Goal: Transaction & Acquisition: Purchase product/service

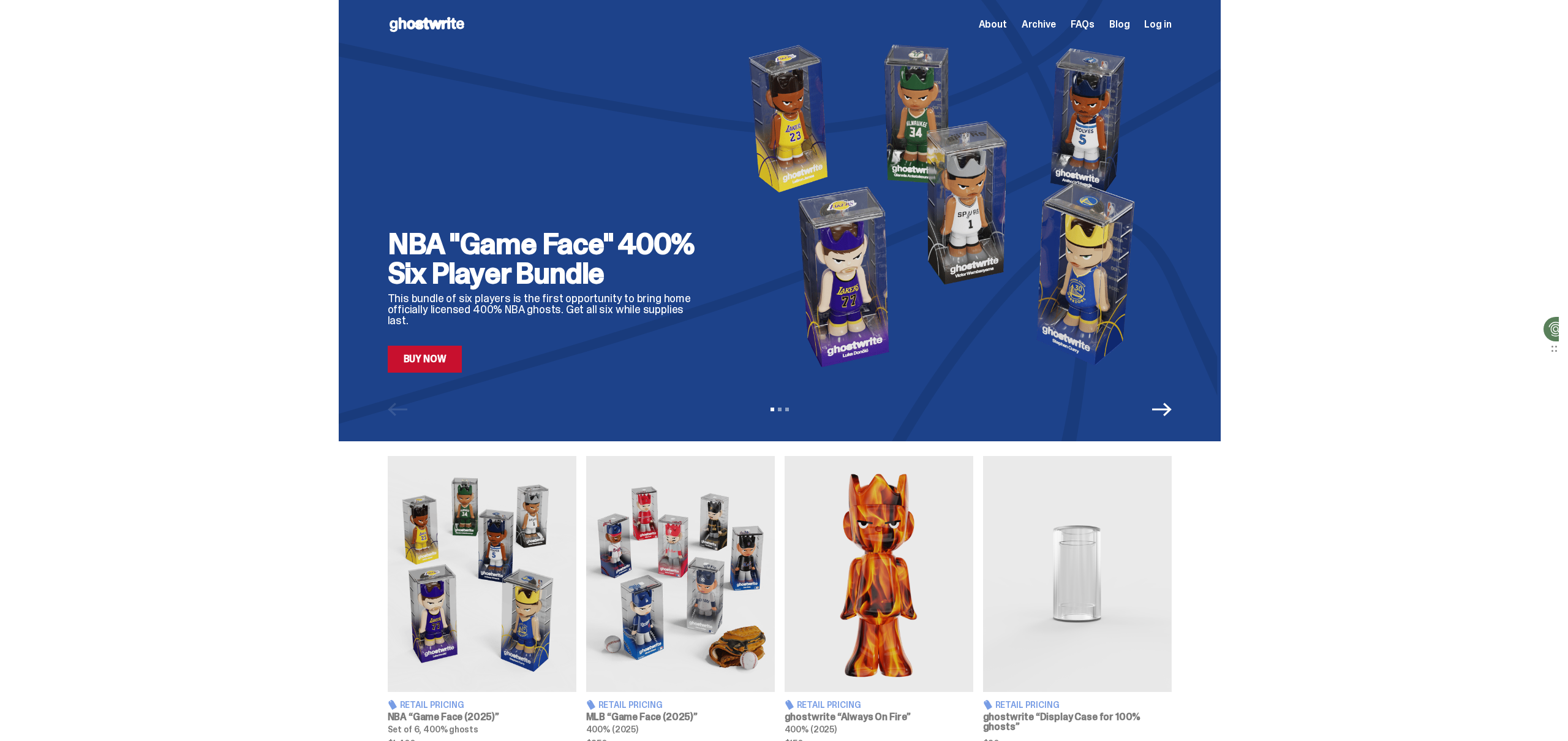
click at [445, 351] on link "Buy Now" at bounding box center [425, 359] width 75 height 27
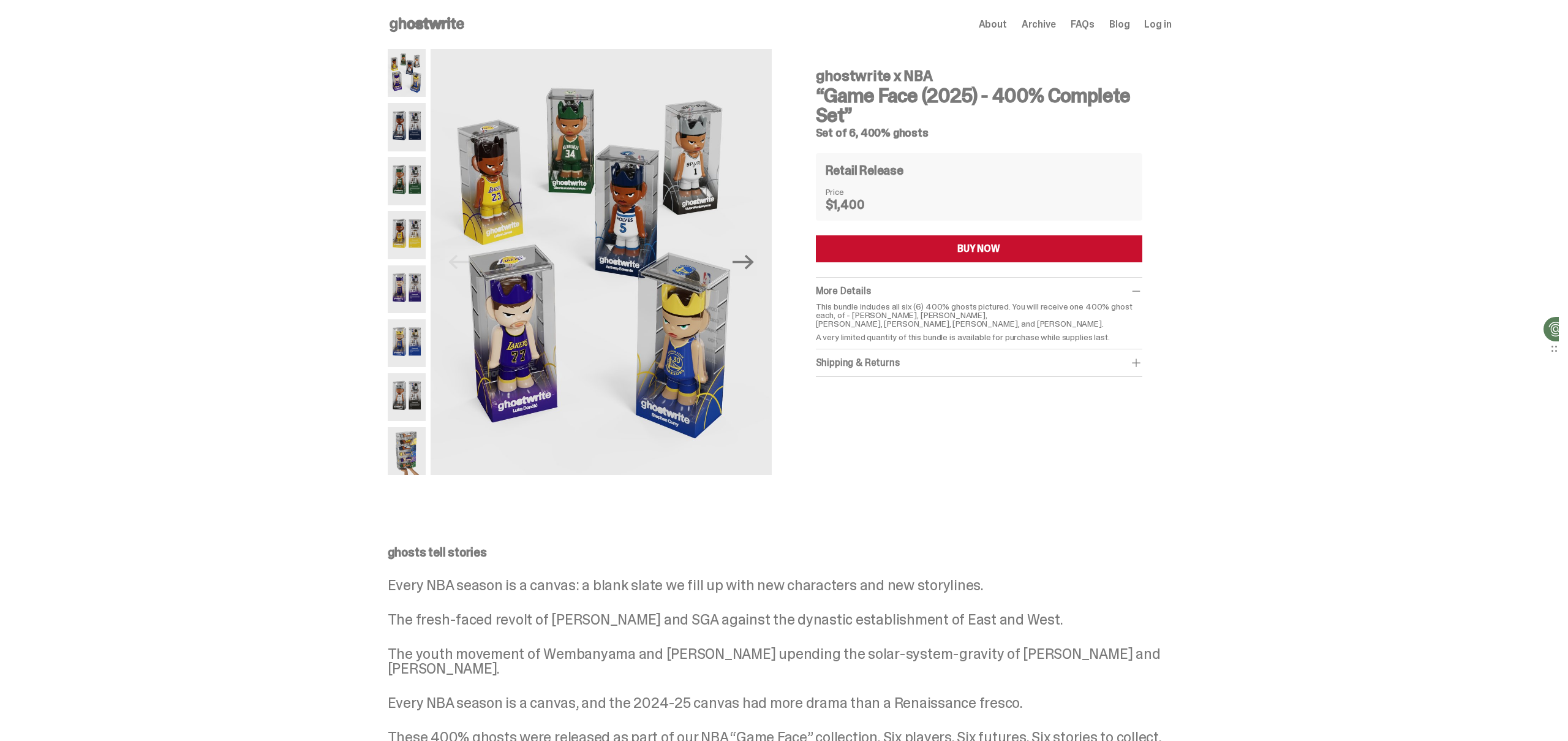
click at [406, 126] on img at bounding box center [407, 127] width 38 height 48
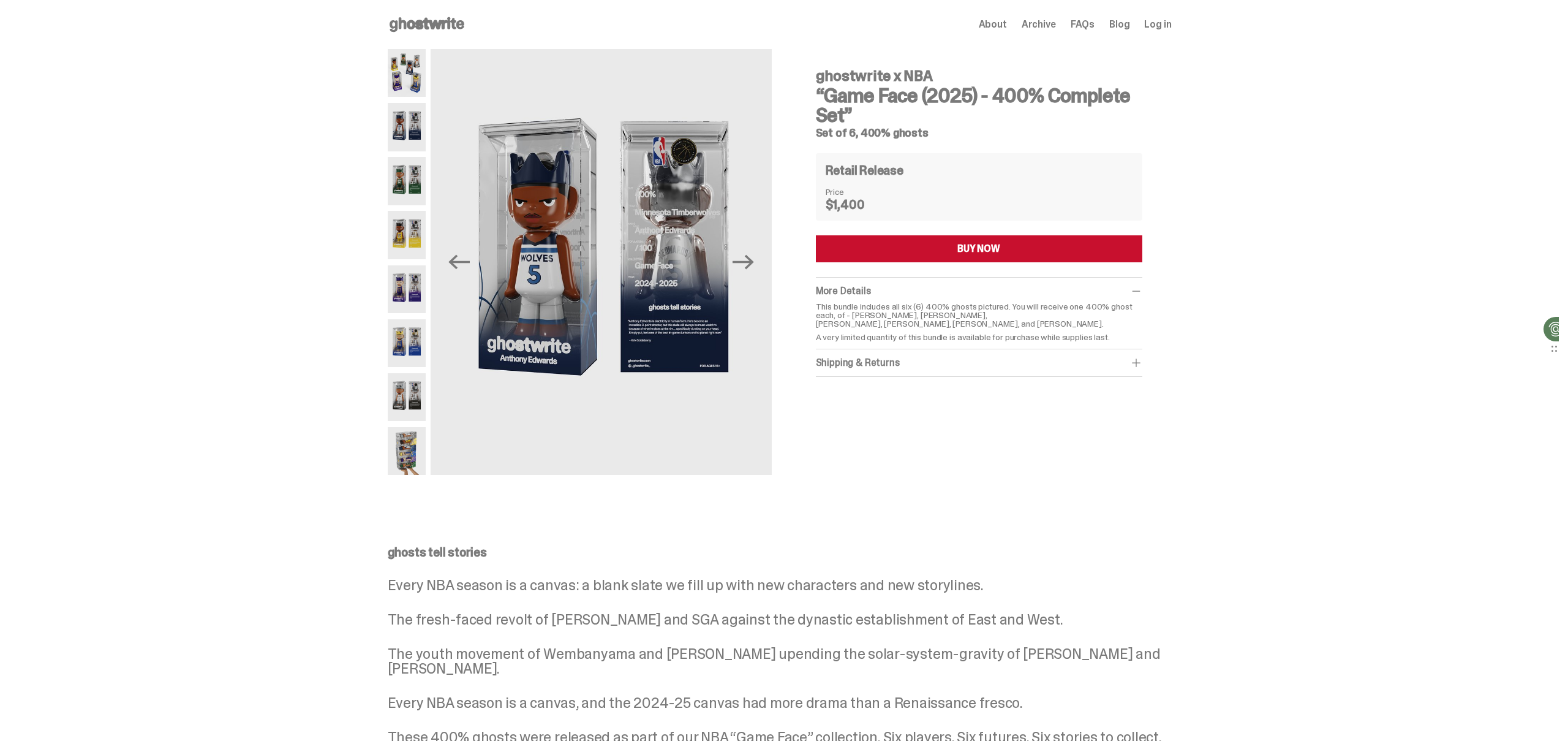
click at [399, 174] on img at bounding box center [407, 181] width 38 height 48
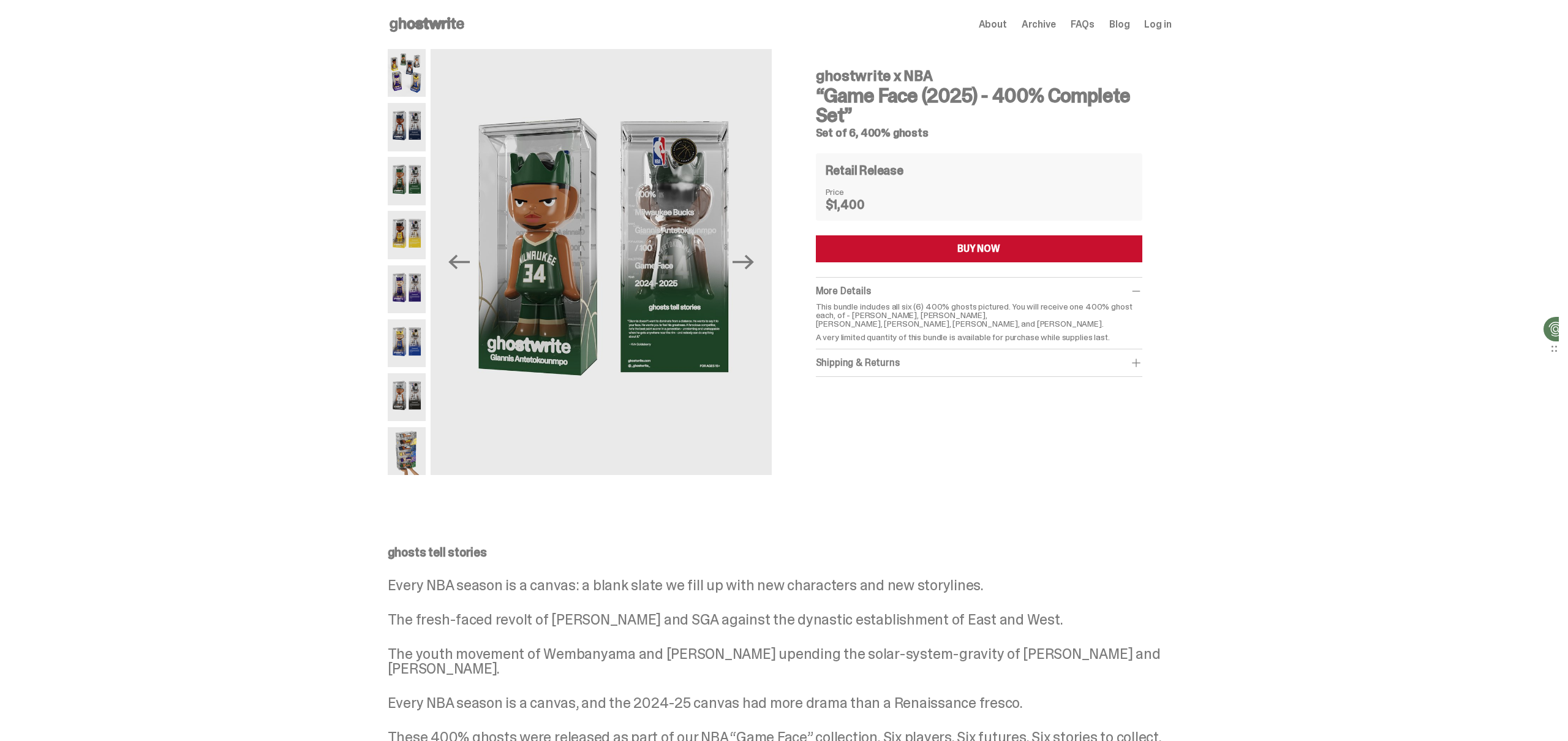
click at [404, 227] on img at bounding box center [407, 235] width 38 height 48
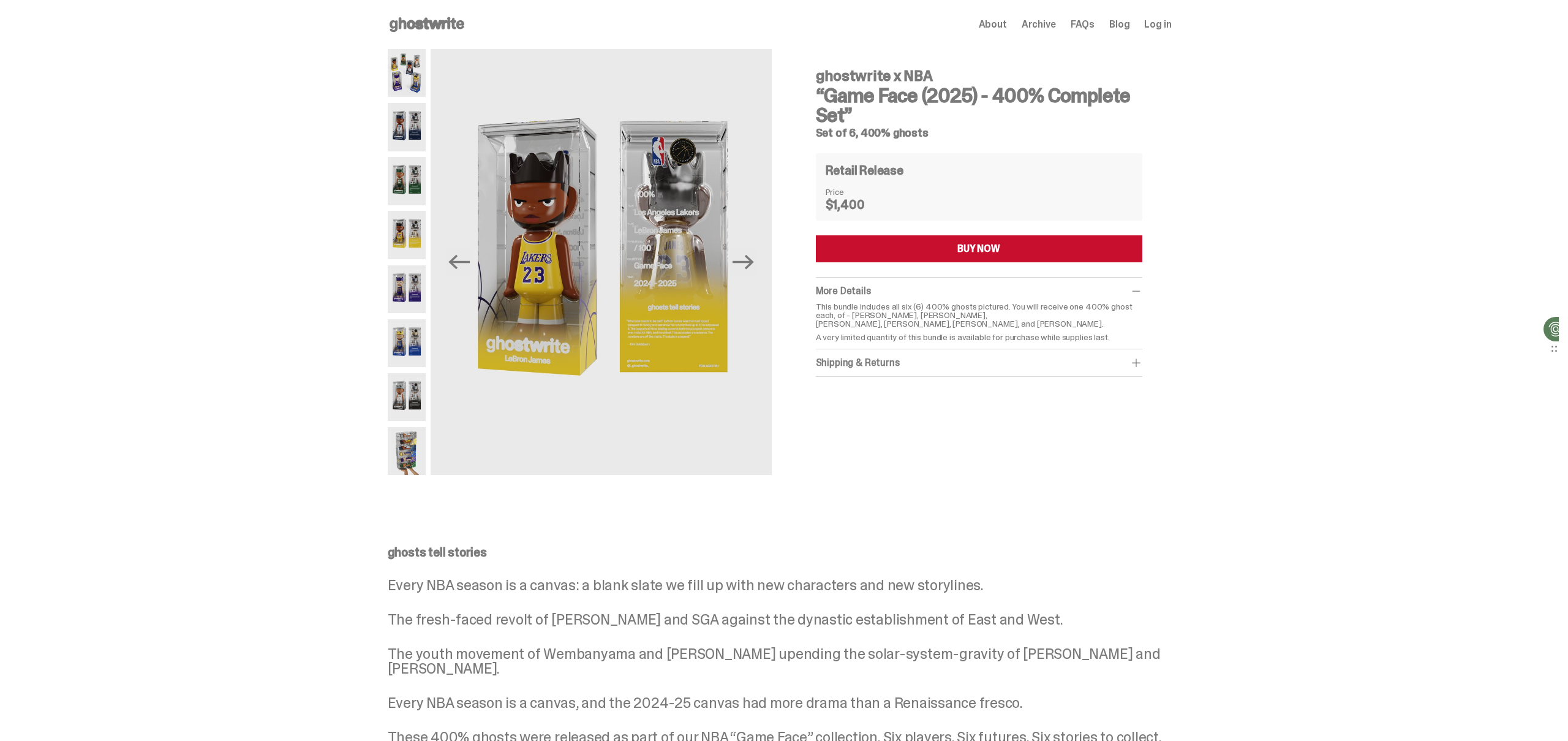
click at [406, 282] on img at bounding box center [407, 289] width 38 height 48
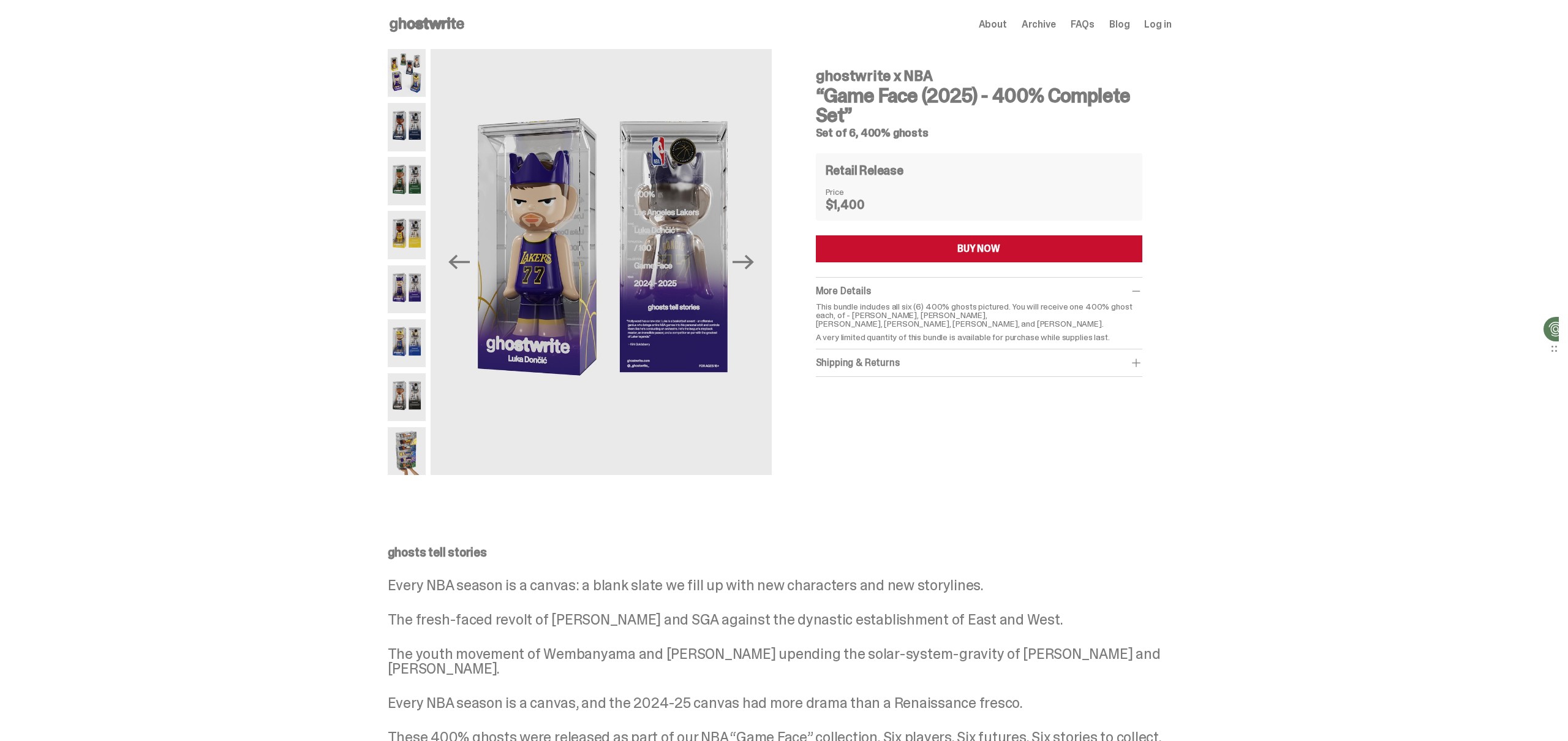
click at [409, 344] on img at bounding box center [407, 343] width 38 height 48
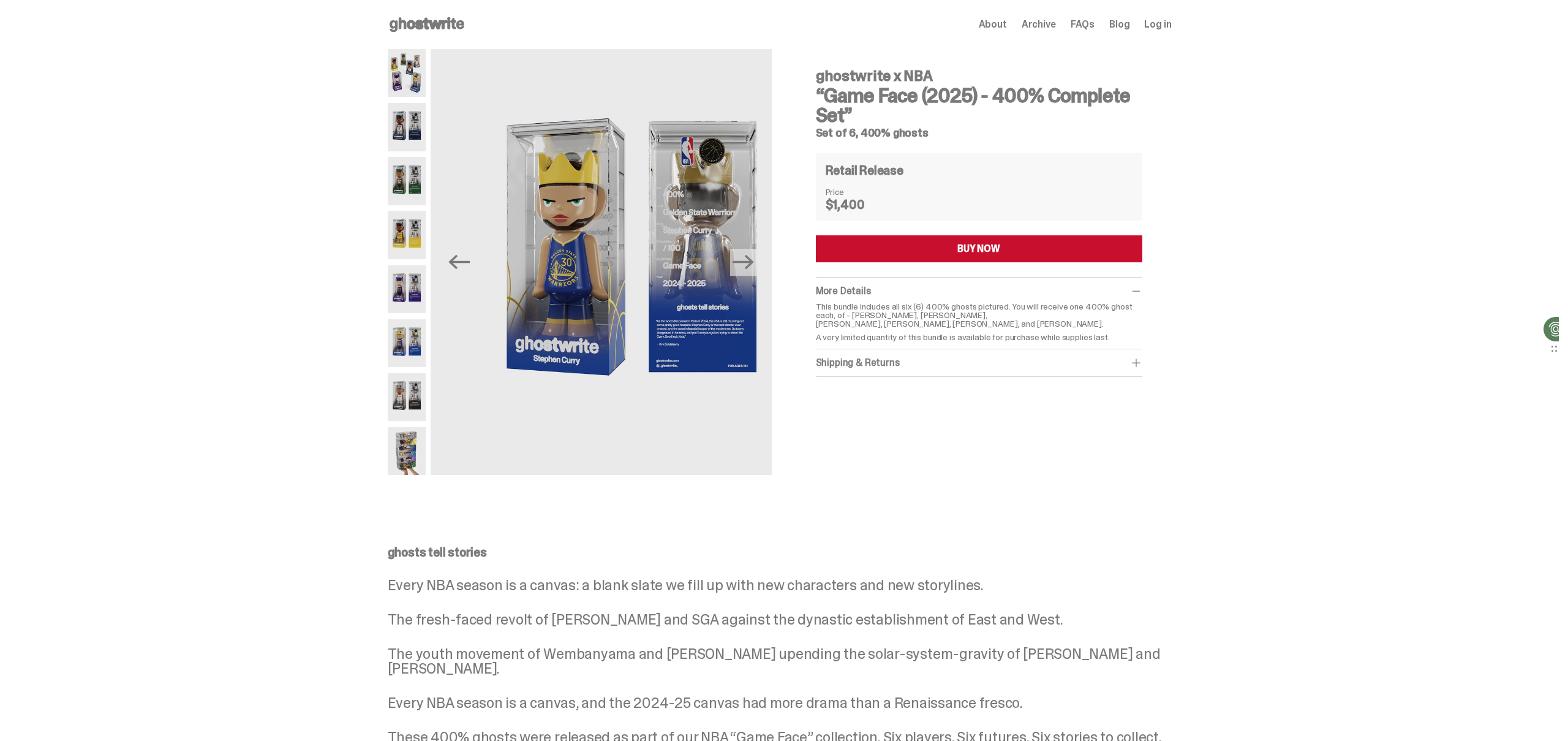
click at [403, 402] on img at bounding box center [407, 397] width 38 height 48
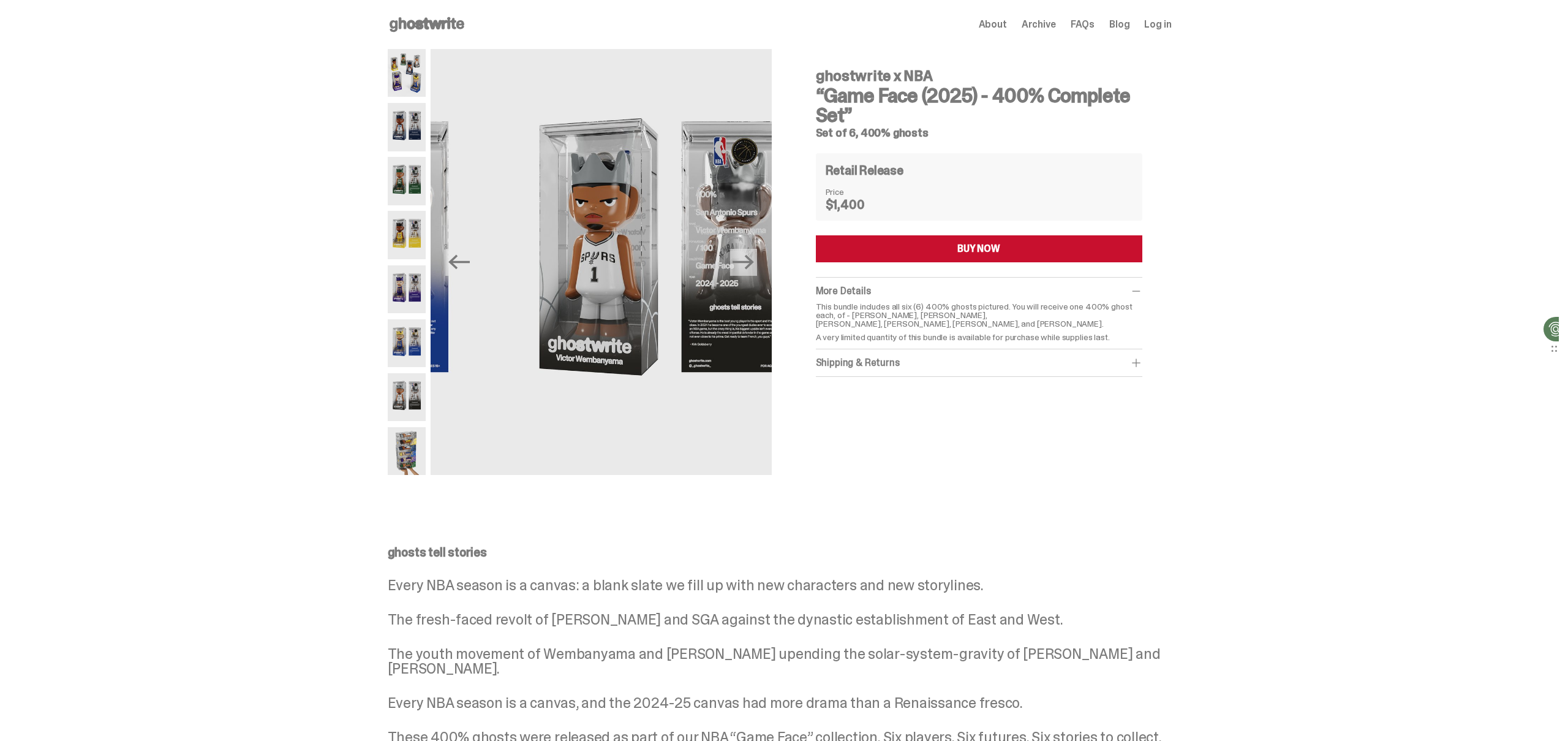
click at [413, 443] on img at bounding box center [407, 451] width 38 height 48
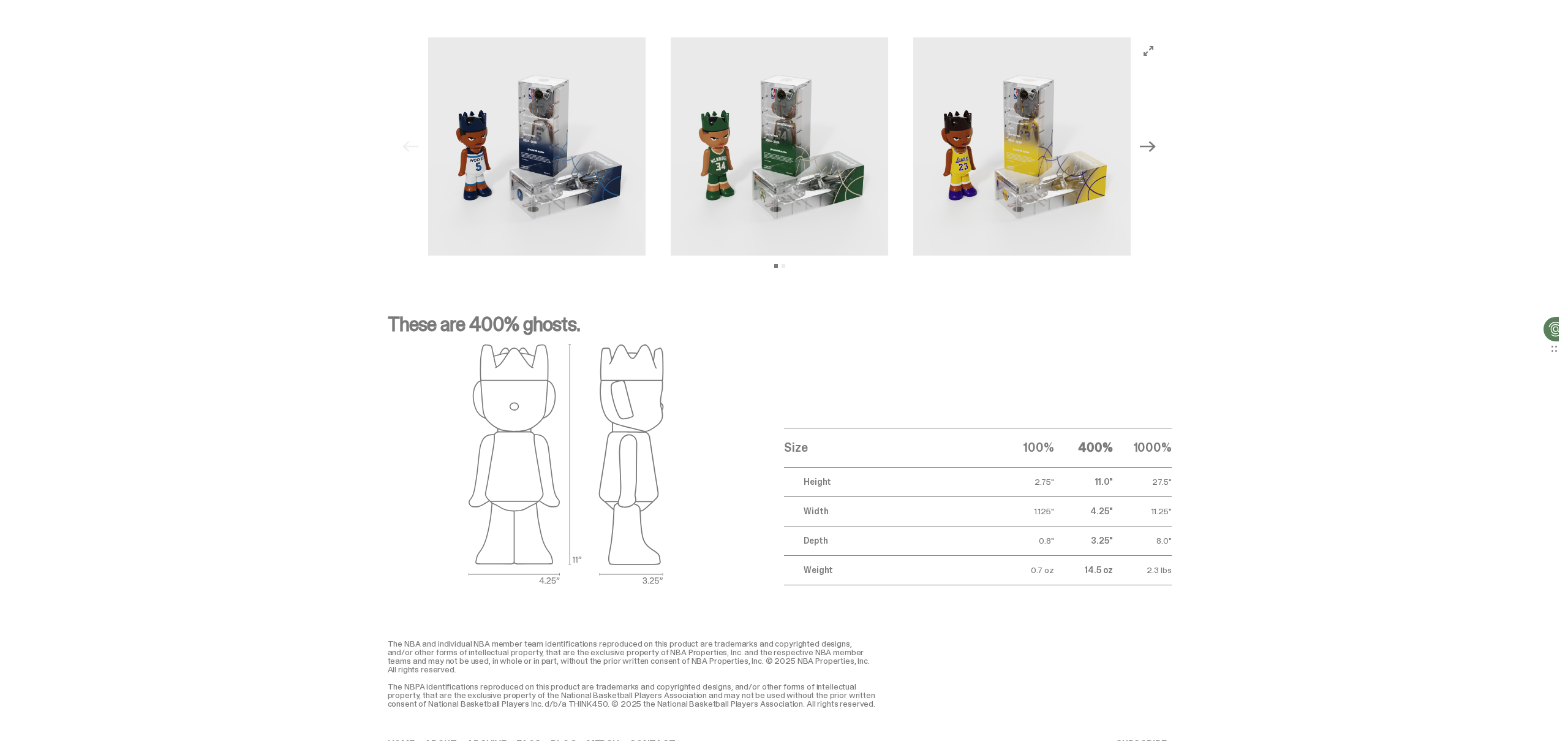
scroll to position [1324, 0]
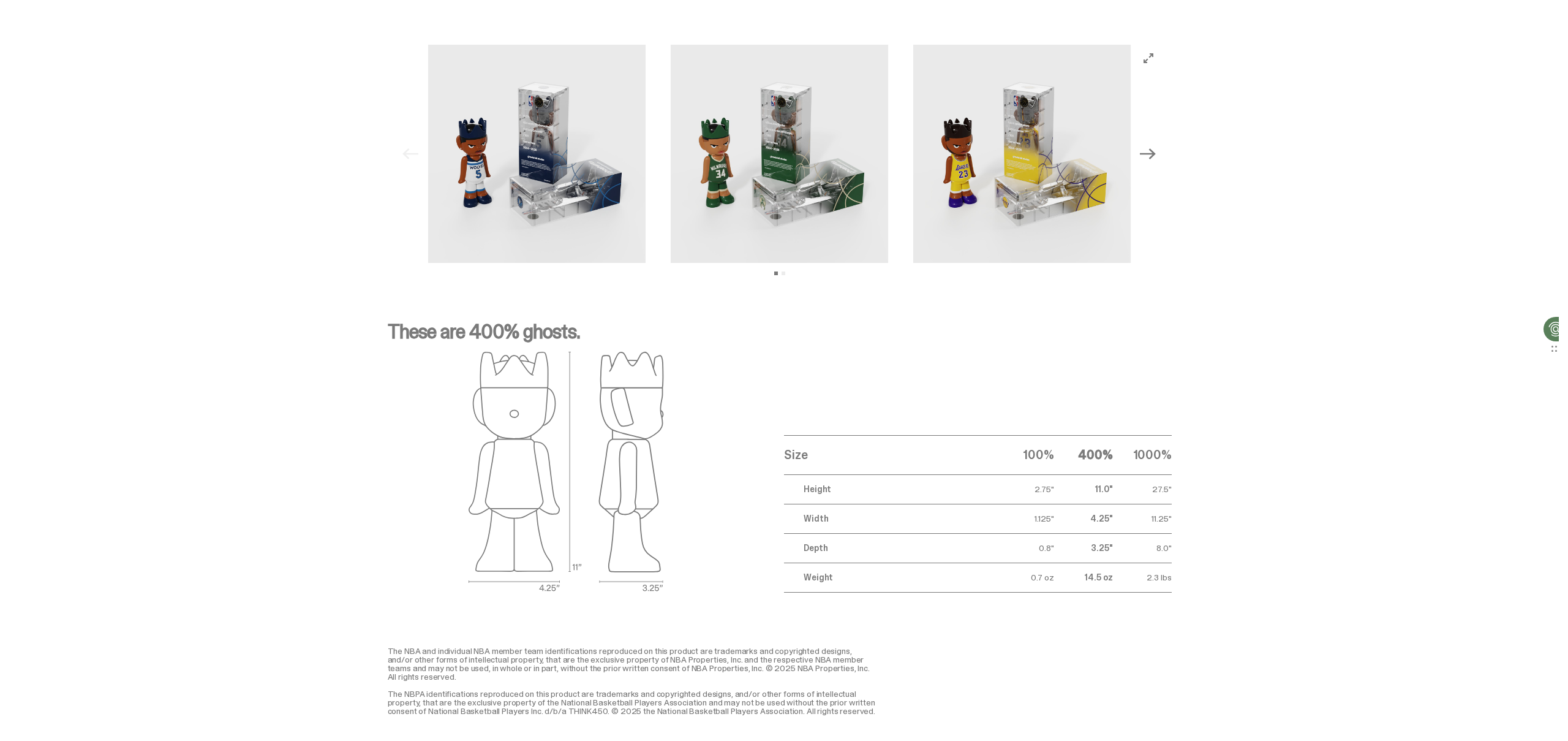
click at [1161, 154] on button "Next" at bounding box center [1148, 154] width 27 height 27
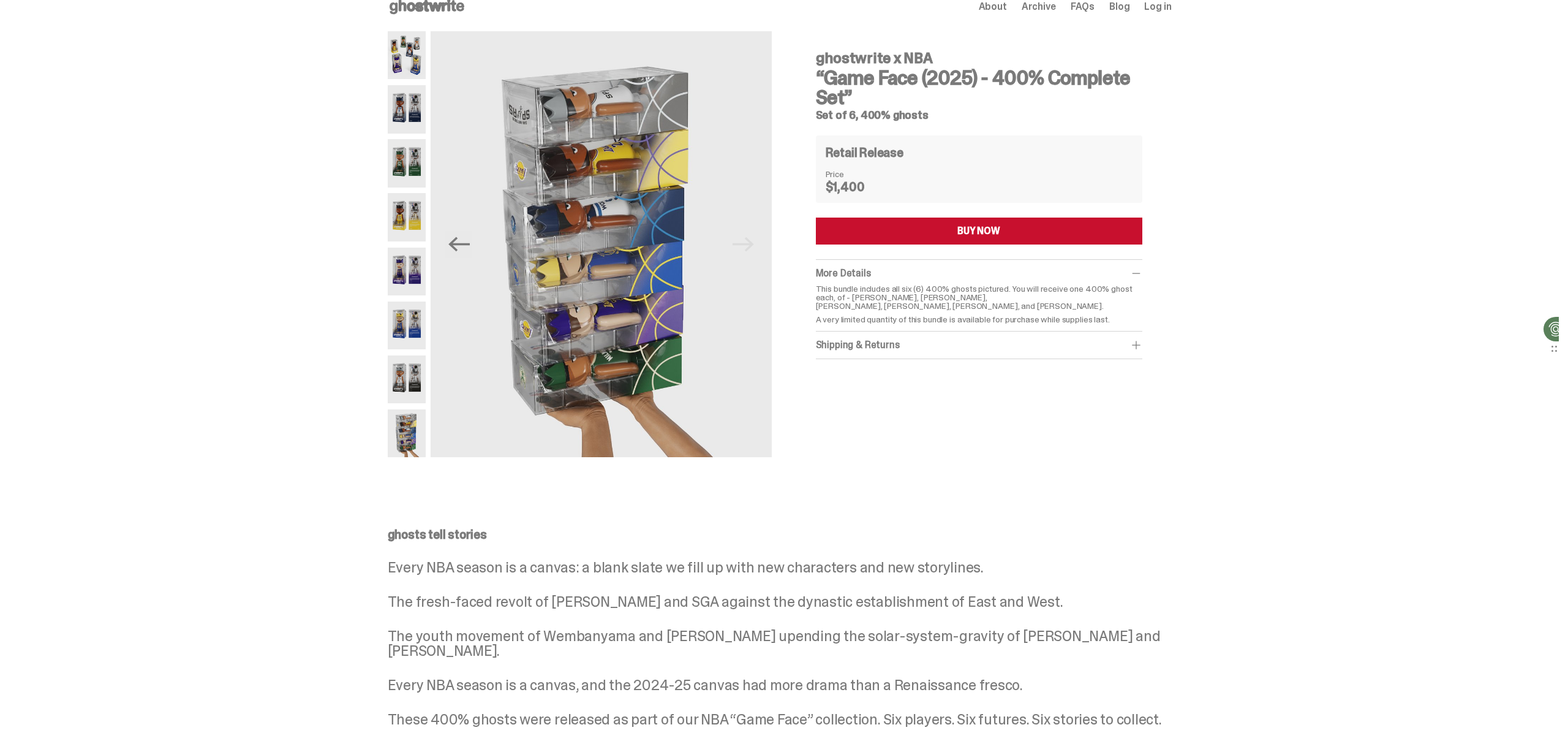
scroll to position [0, 0]
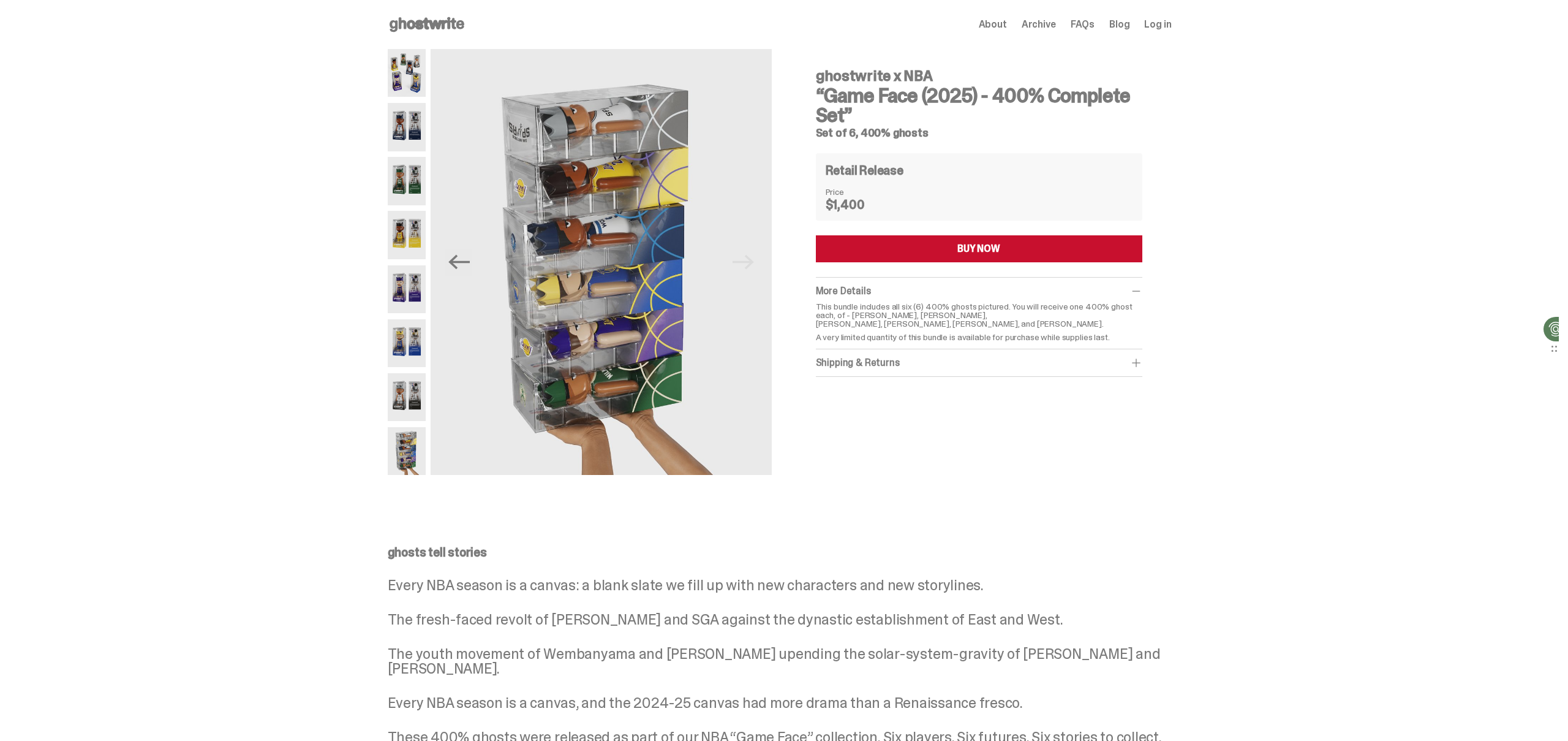
click at [414, 93] on img at bounding box center [407, 73] width 38 height 48
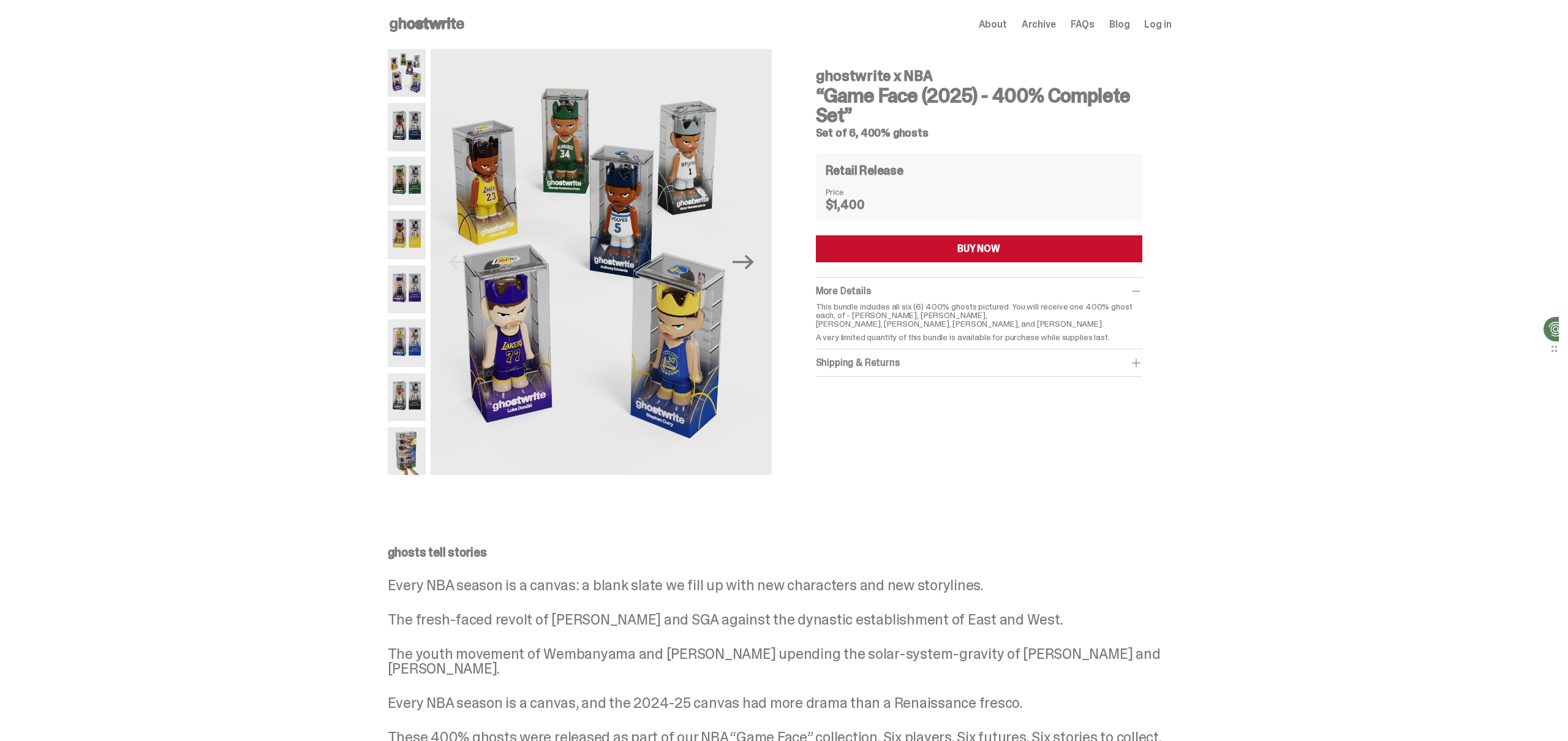
click at [414, 127] on img at bounding box center [407, 127] width 38 height 48
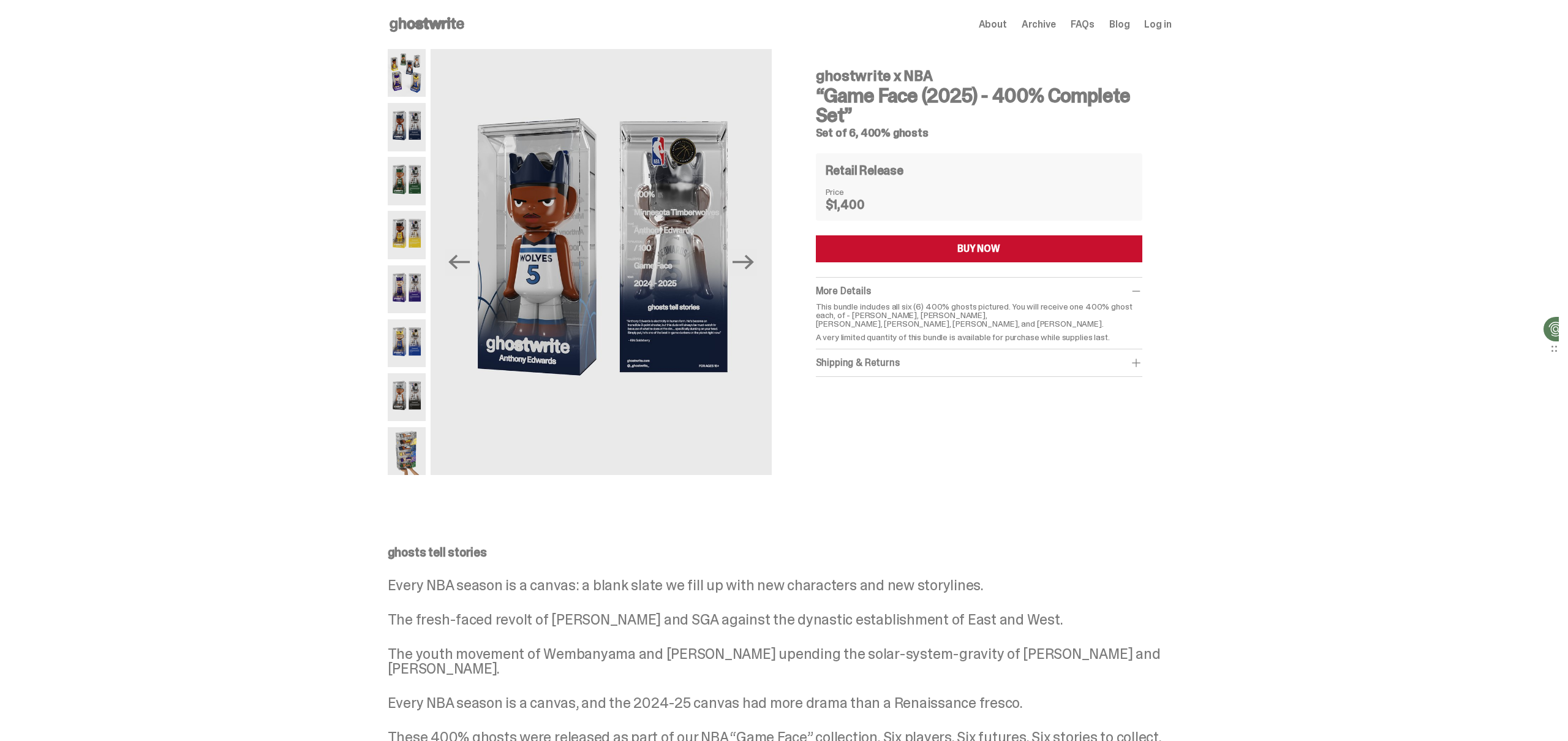
click at [413, 180] on img at bounding box center [407, 181] width 38 height 48
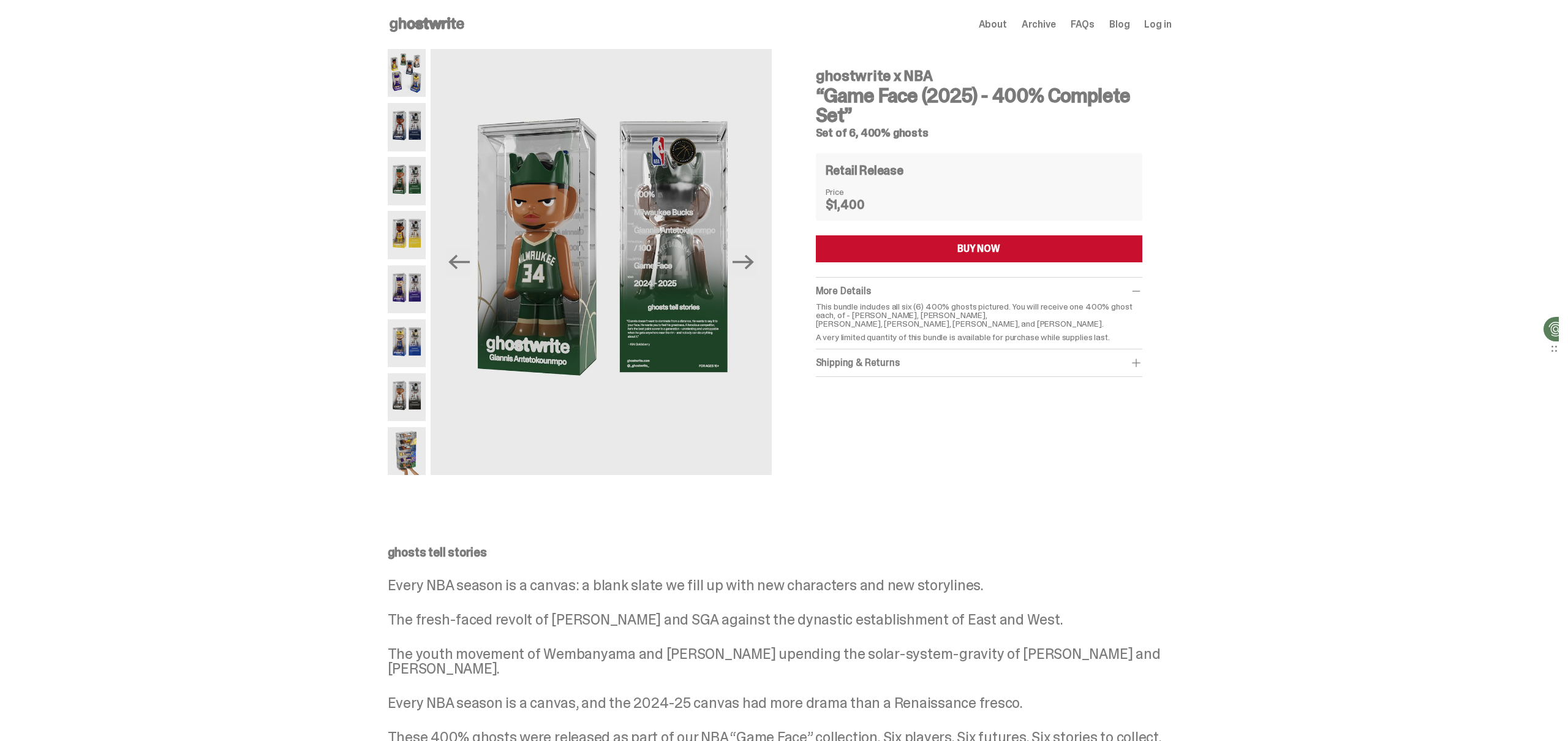
click at [408, 305] on img at bounding box center [407, 289] width 38 height 48
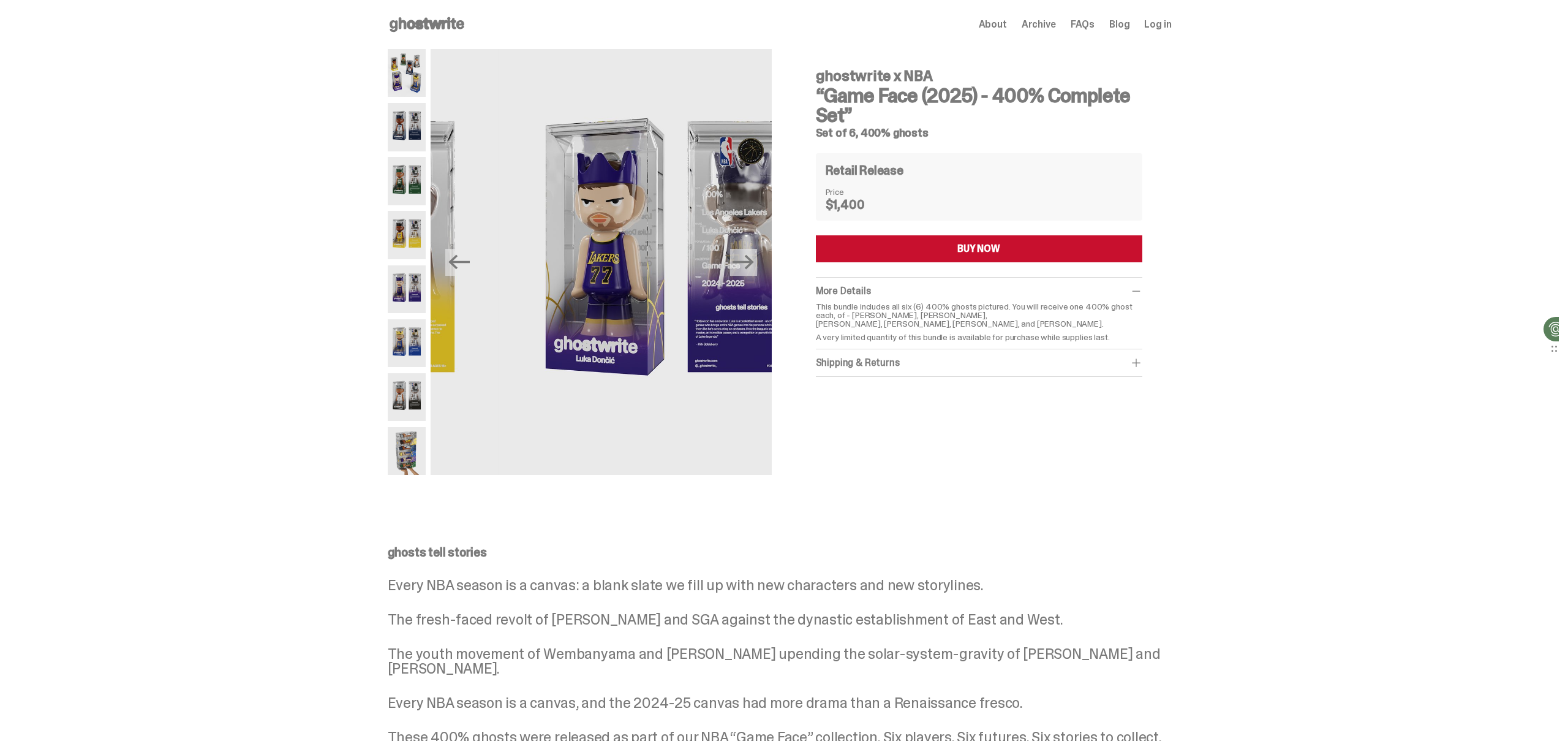
click at [404, 335] on img at bounding box center [407, 343] width 38 height 48
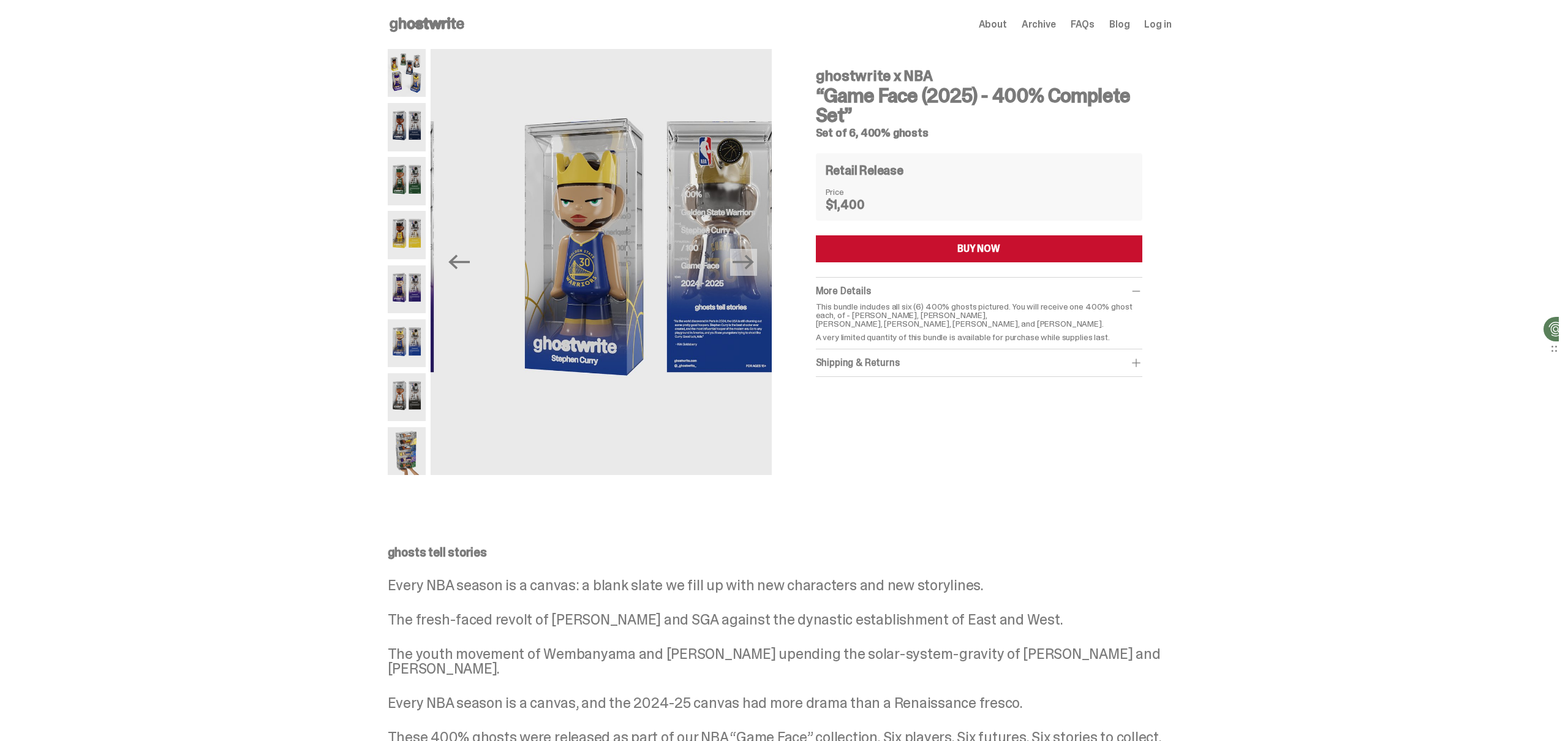
click at [407, 388] on img at bounding box center [407, 397] width 38 height 48
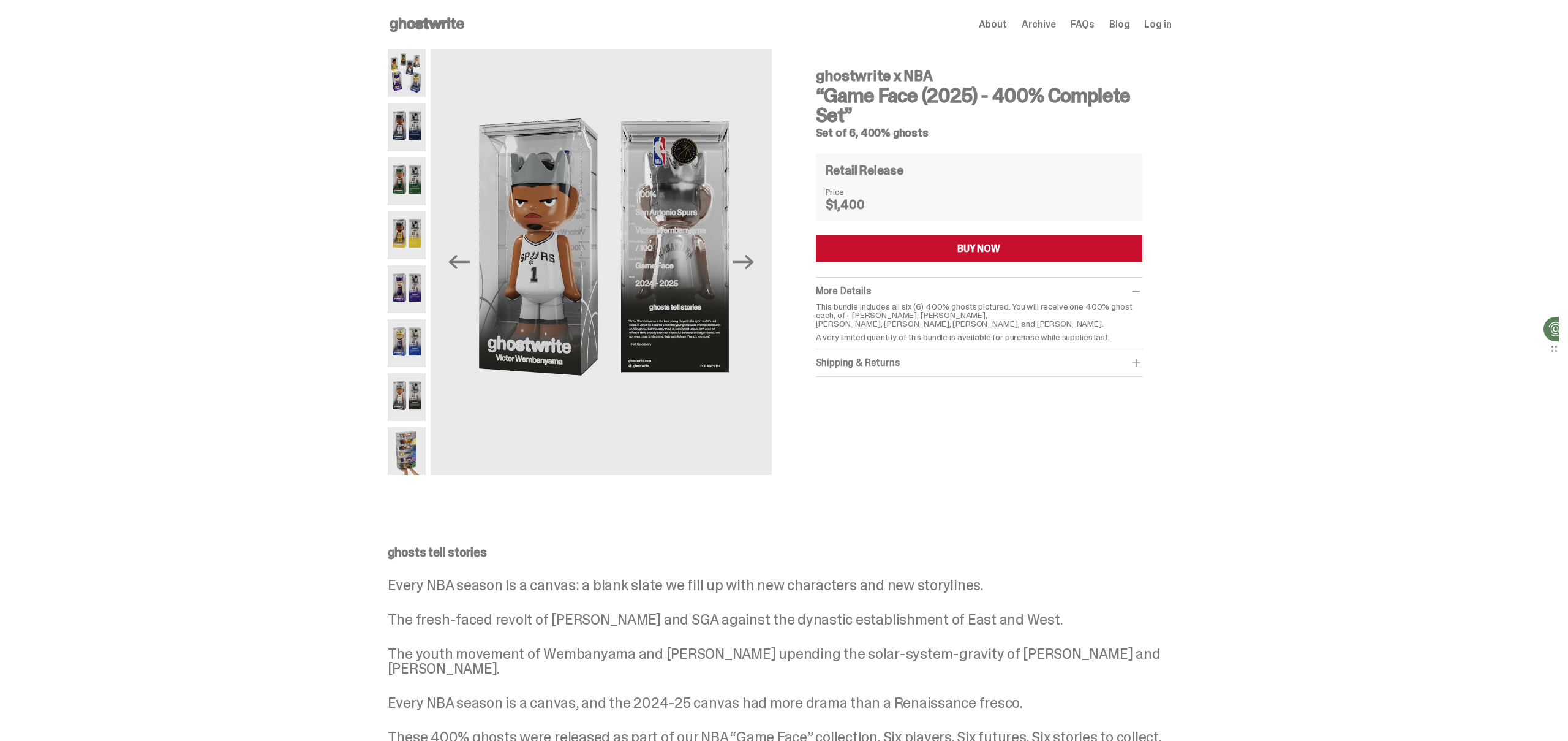
click at [400, 448] on img at bounding box center [407, 451] width 38 height 48
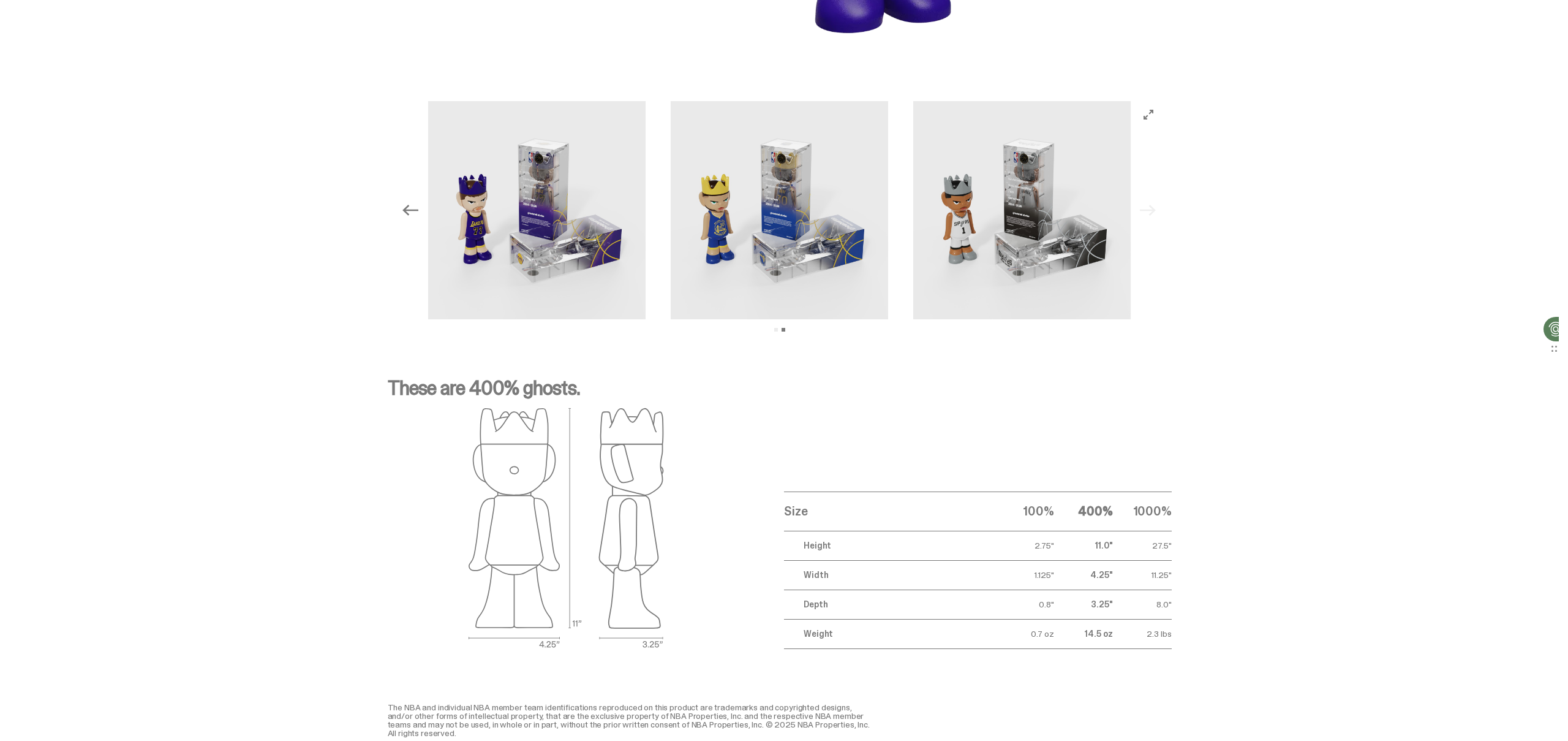
scroll to position [1266, 0]
click at [515, 228] on img at bounding box center [536, 212] width 218 height 218
click at [516, 236] on img at bounding box center [536, 212] width 218 height 218
drag, startPoint x: 422, startPoint y: 213, endPoint x: 414, endPoint y: 212, distance: 8.1
click at [418, 213] on icon "Previous" at bounding box center [410, 212] width 16 height 16
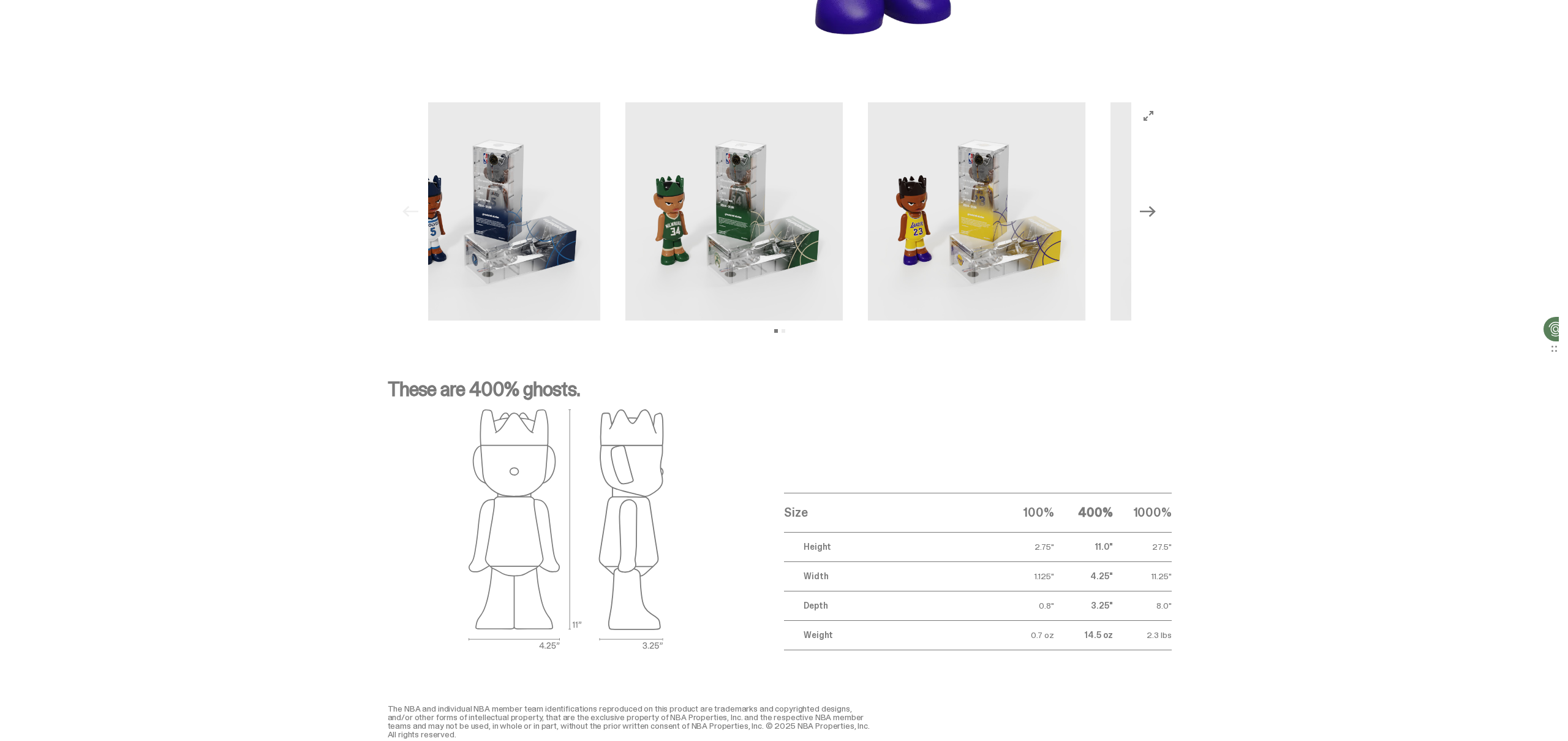
click at [413, 212] on div "Previous Next View slide 1 View slide 2" at bounding box center [780, 212] width 765 height 218
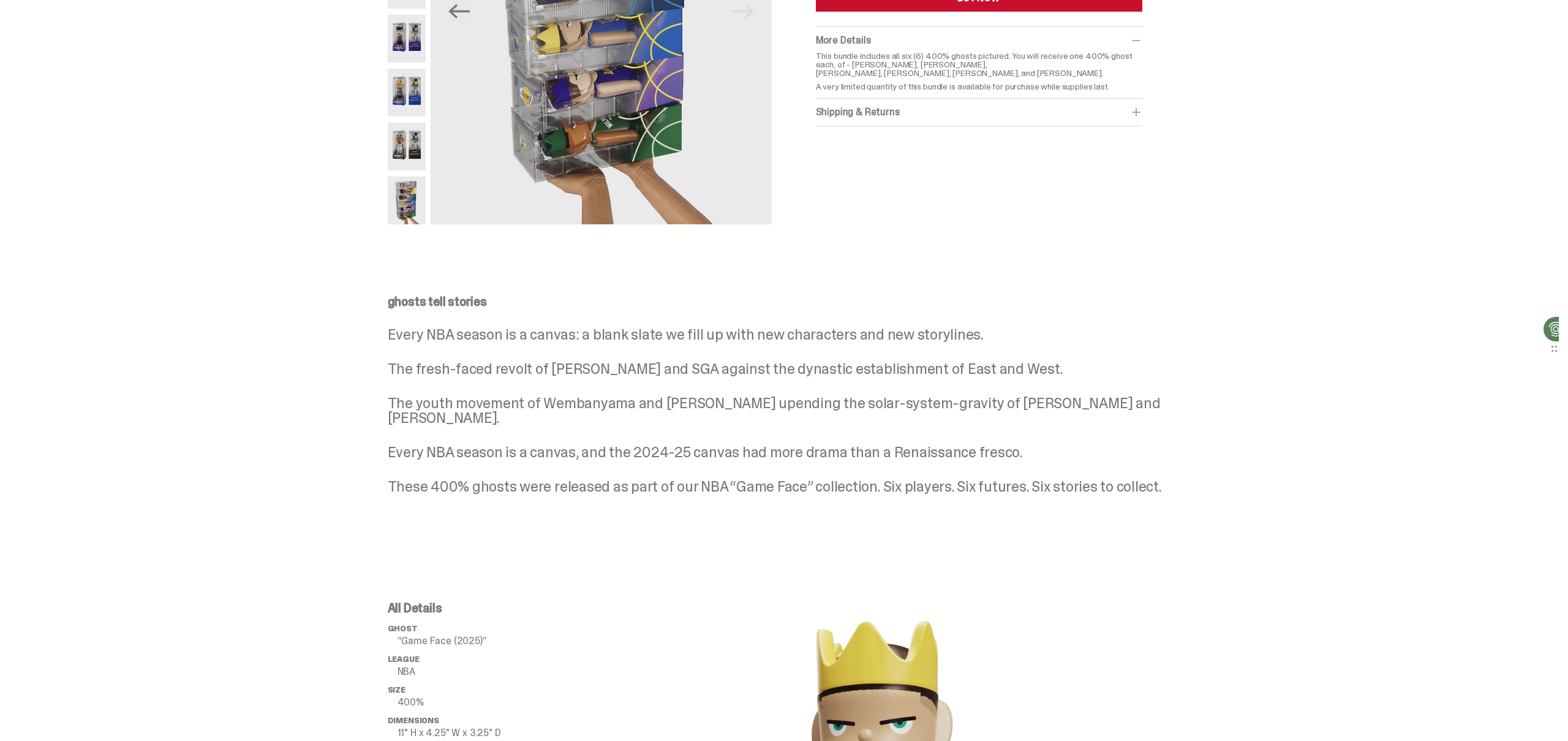
scroll to position [0, 0]
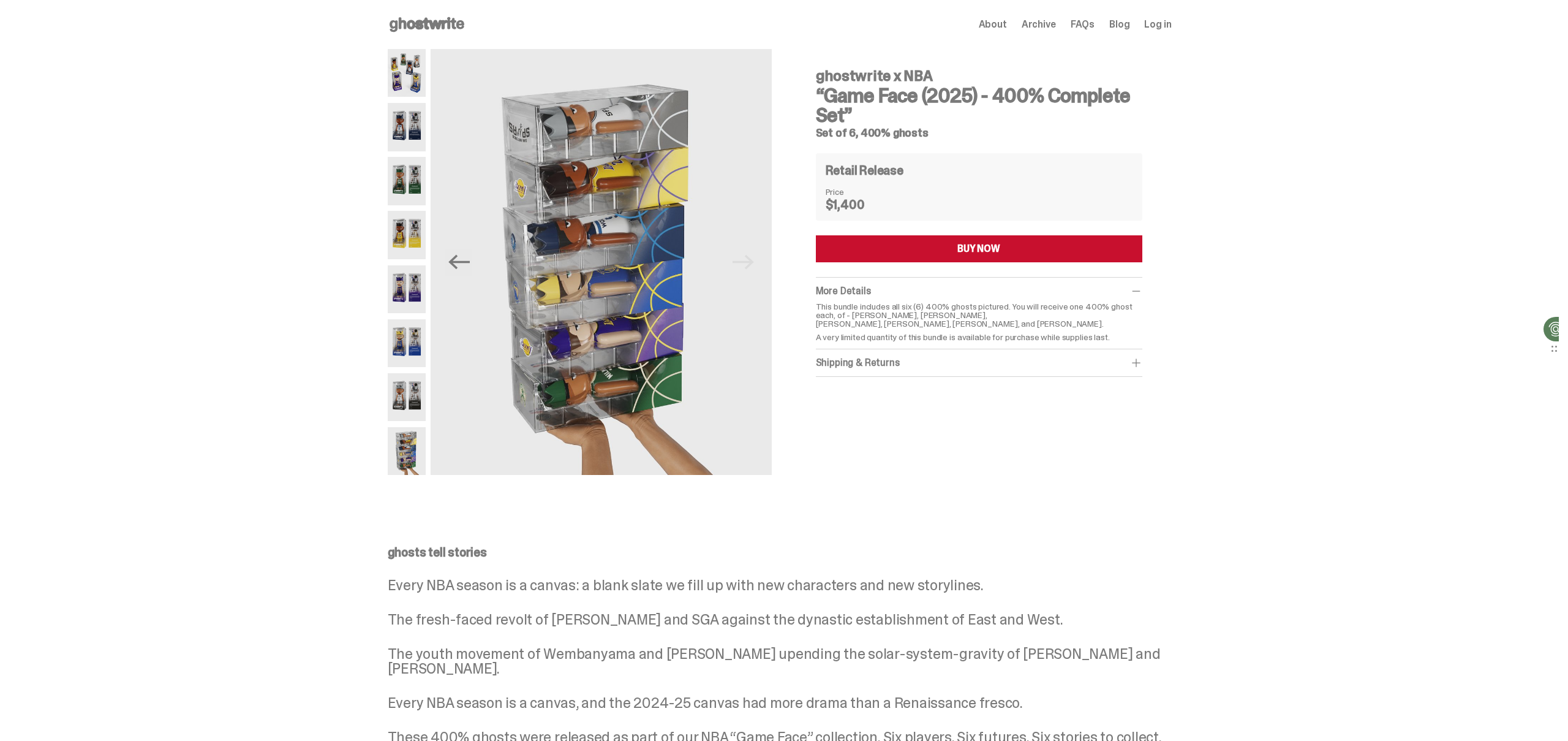
click at [1006, 29] on span "About" at bounding box center [992, 25] width 28 height 10
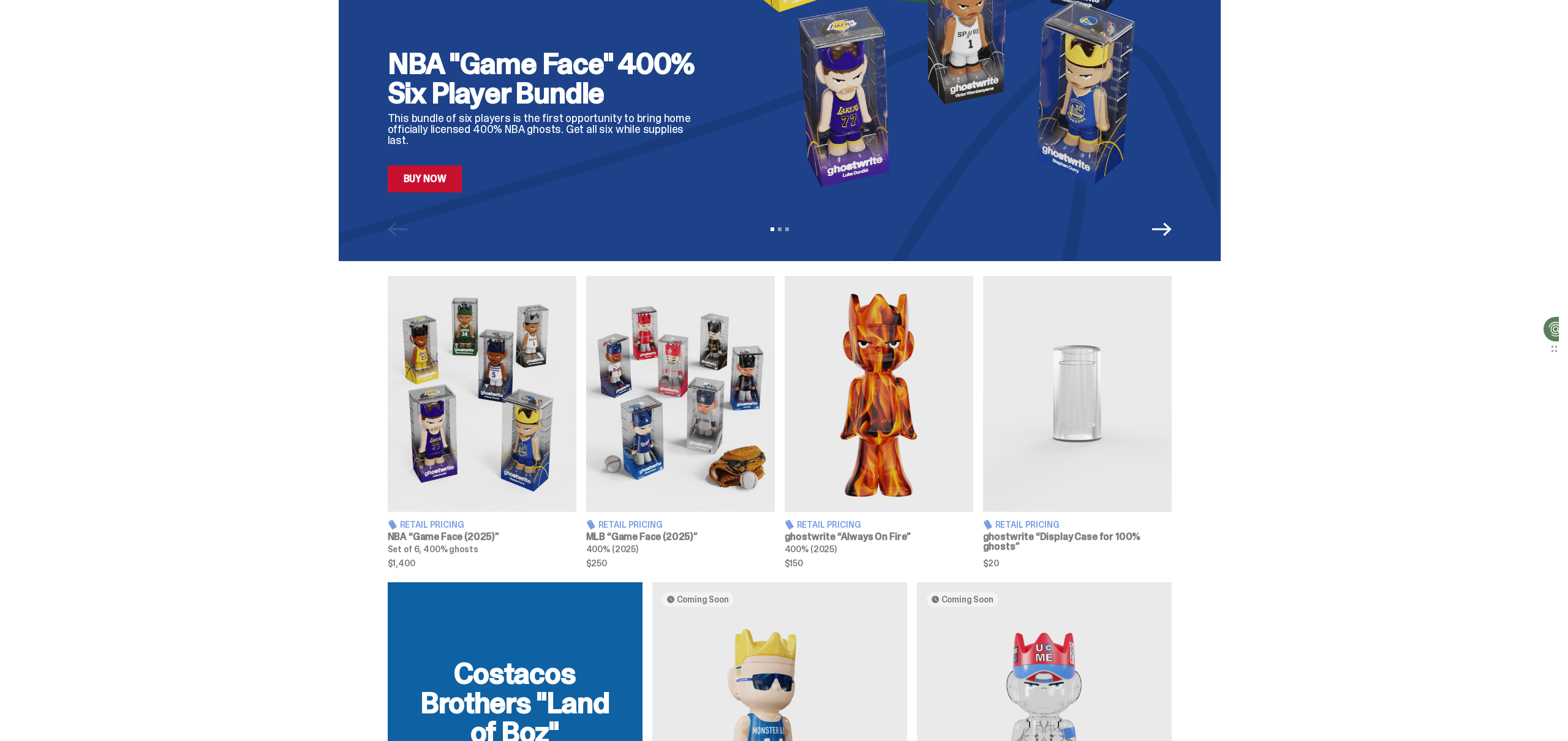
scroll to position [357, 0]
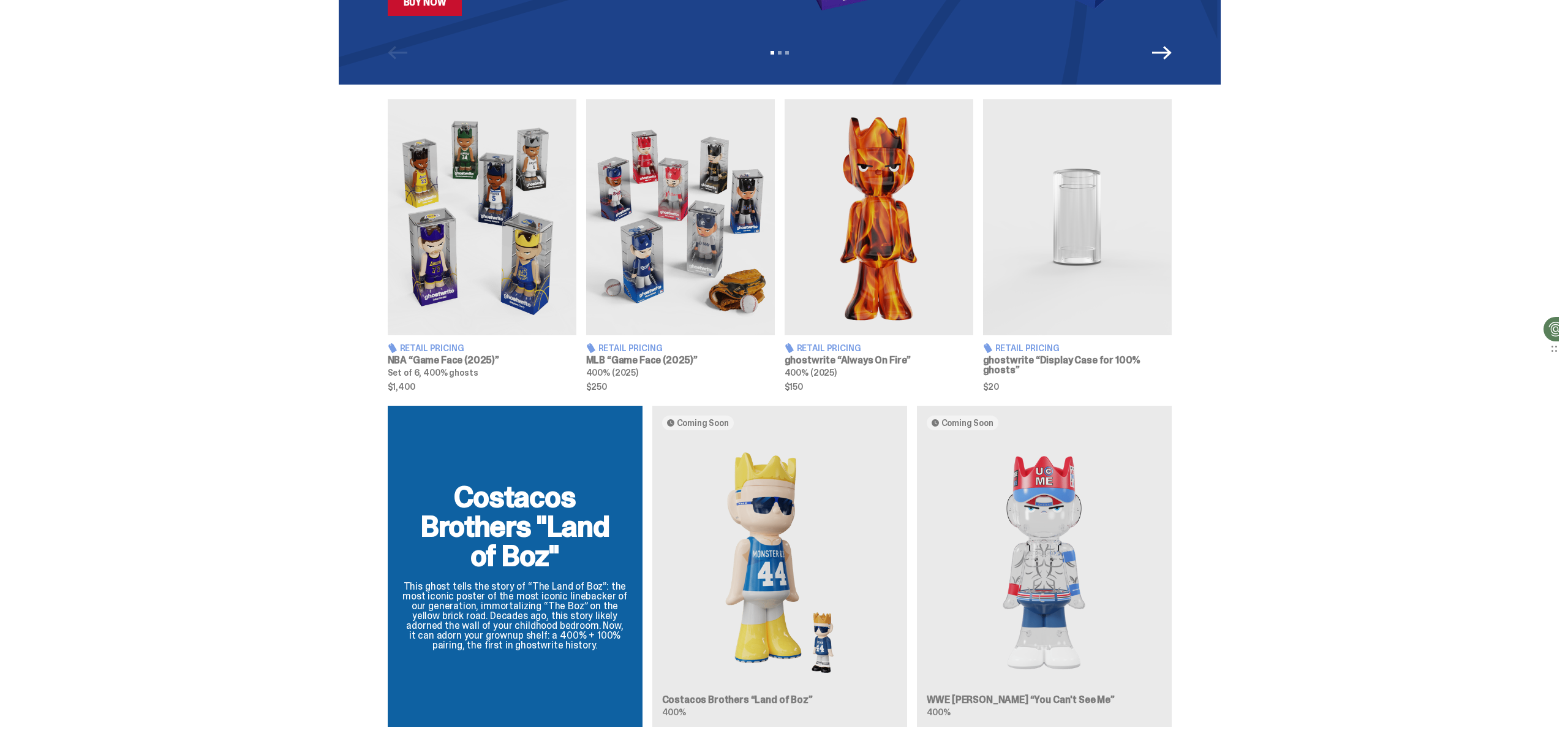
click at [516, 263] on img at bounding box center [481, 217] width 189 height 236
